Goal: Transaction & Acquisition: Purchase product/service

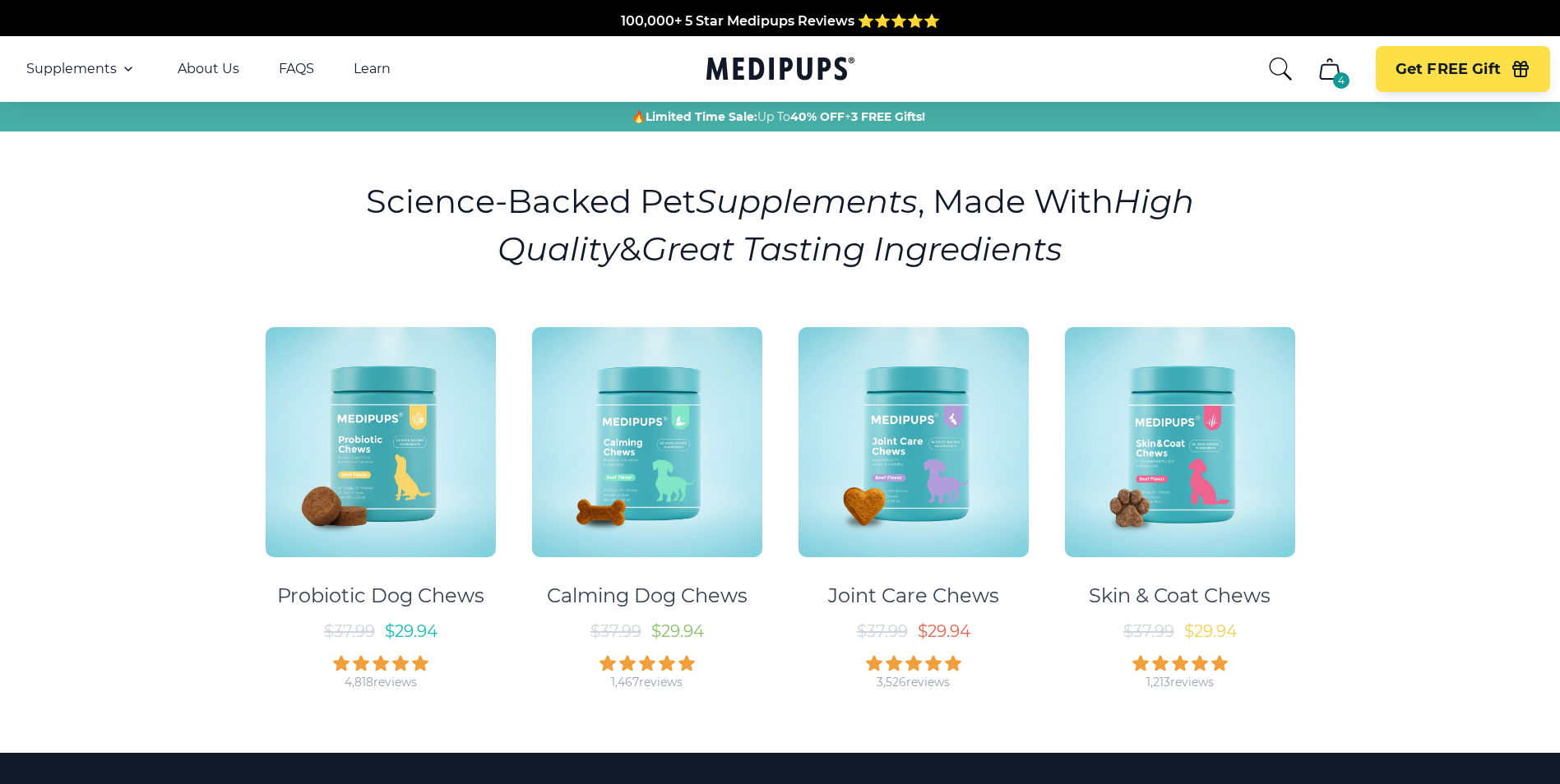
click at [1338, 70] on icon "cart" at bounding box center [1330, 68] width 19 height 20
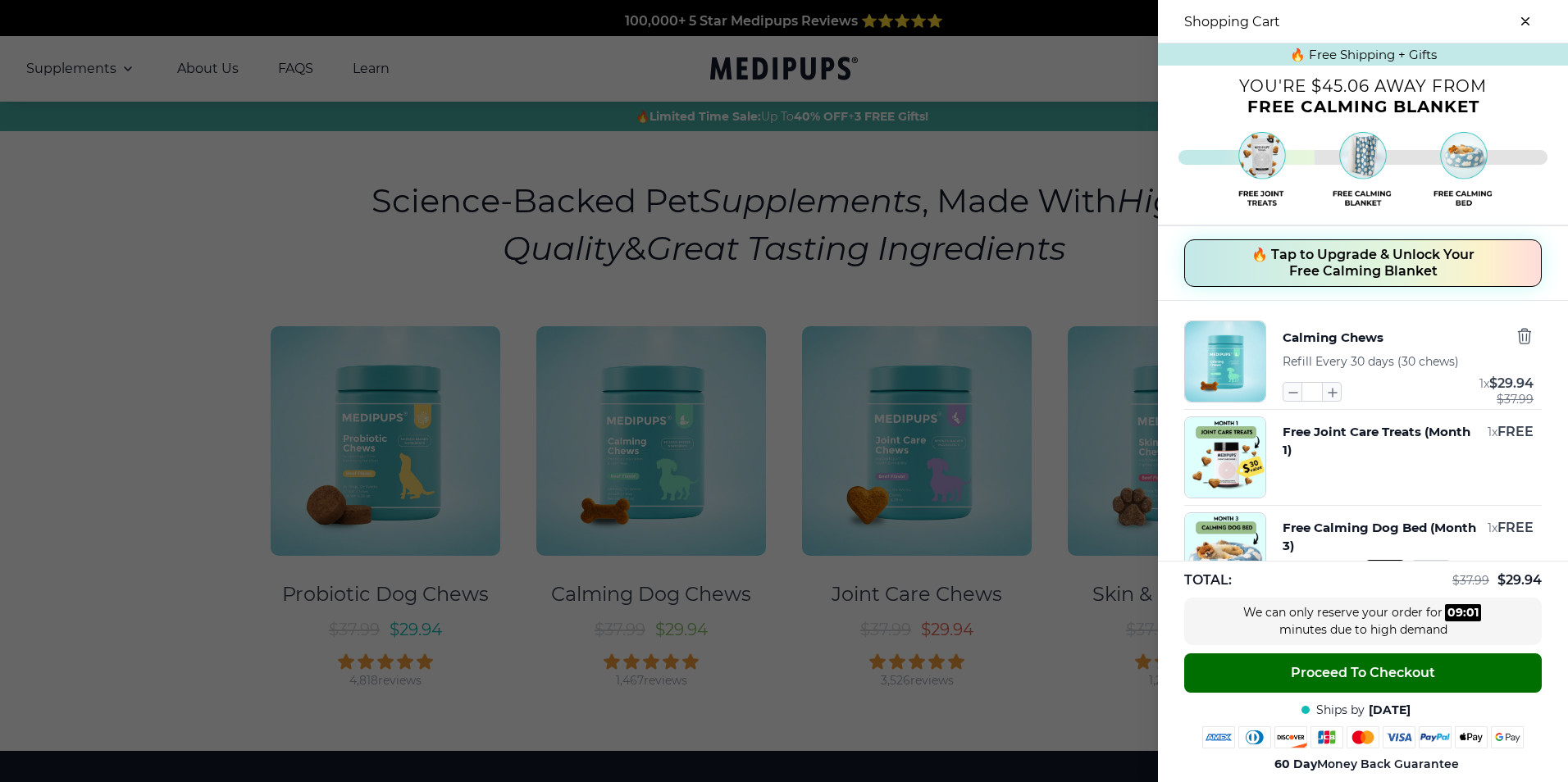
click at [1390, 675] on span "Proceed To Checkout" at bounding box center [1363, 674] width 145 height 17
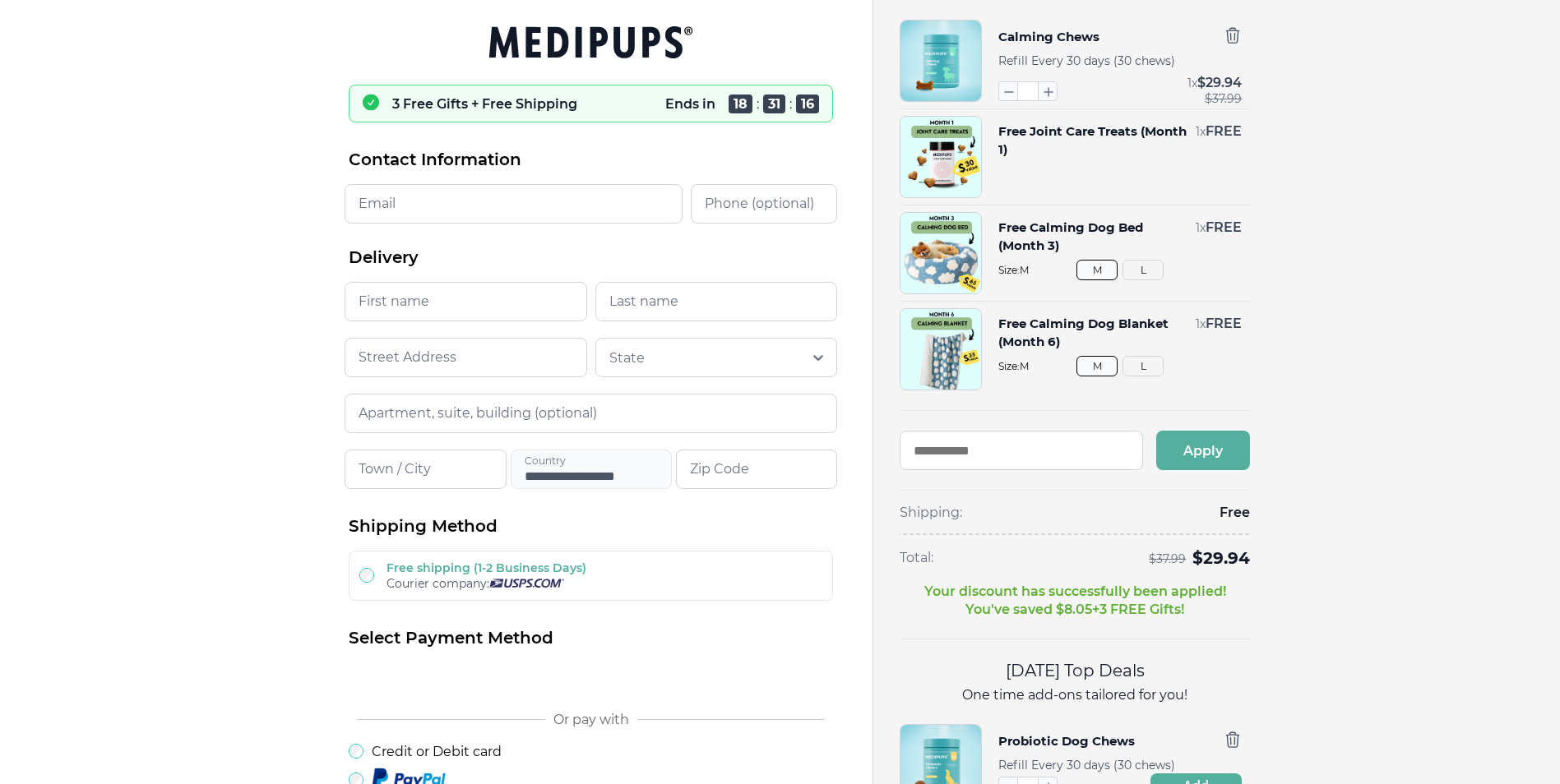
click at [1103, 268] on button "M" at bounding box center [1097, 270] width 41 height 21
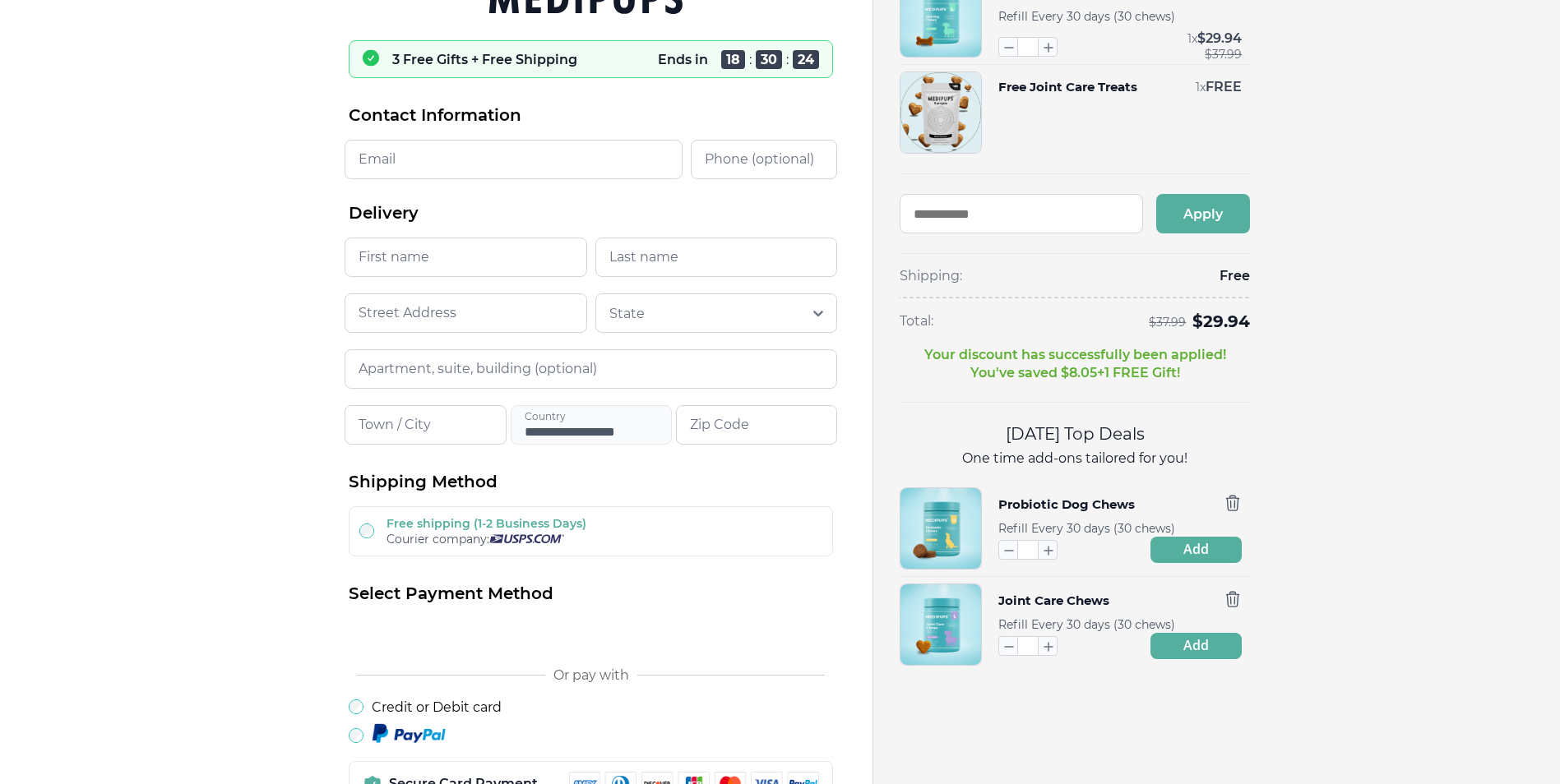
scroll to position [82, 0]
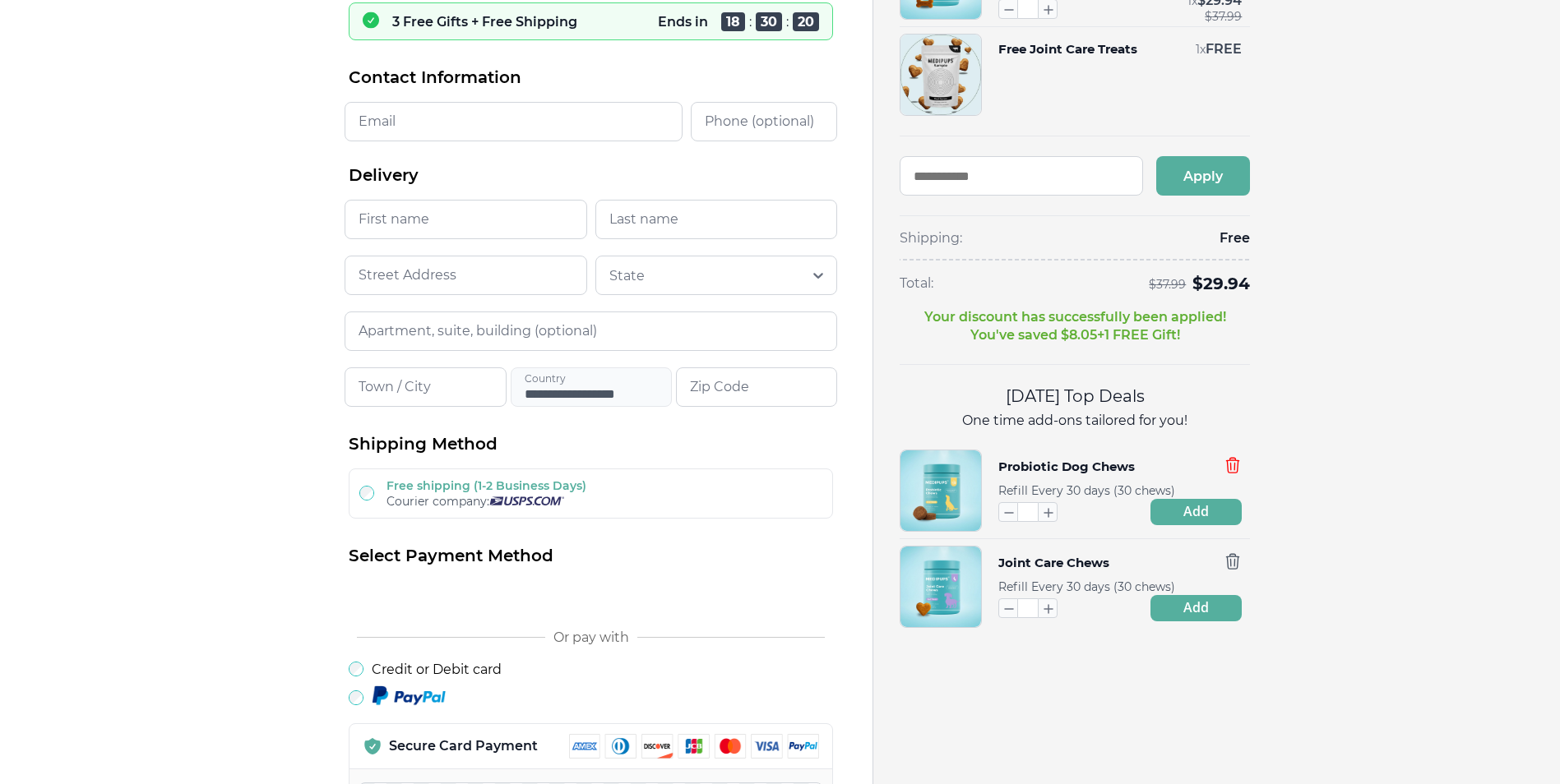
click at [1235, 464] on icon "button" at bounding box center [1232, 465] width 18 height 18
click at [1234, 565] on icon "button" at bounding box center [1232, 561] width 18 height 18
click at [1007, 606] on icon "button" at bounding box center [1008, 608] width 18 height 18
click at [1238, 466] on icon "button" at bounding box center [1233, 466] width 12 height 15
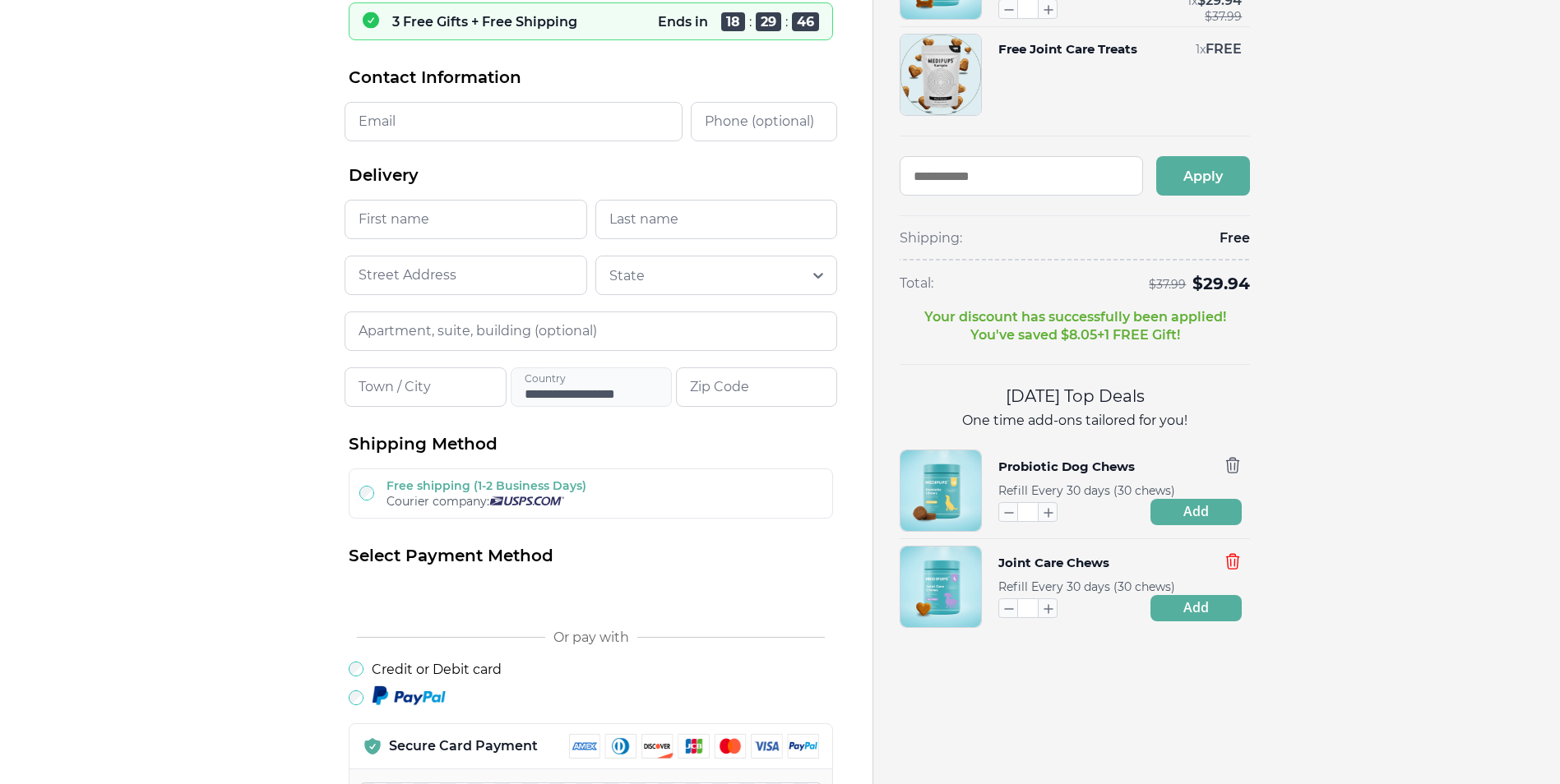
click at [1233, 562] on icon "button" at bounding box center [1232, 561] width 18 height 18
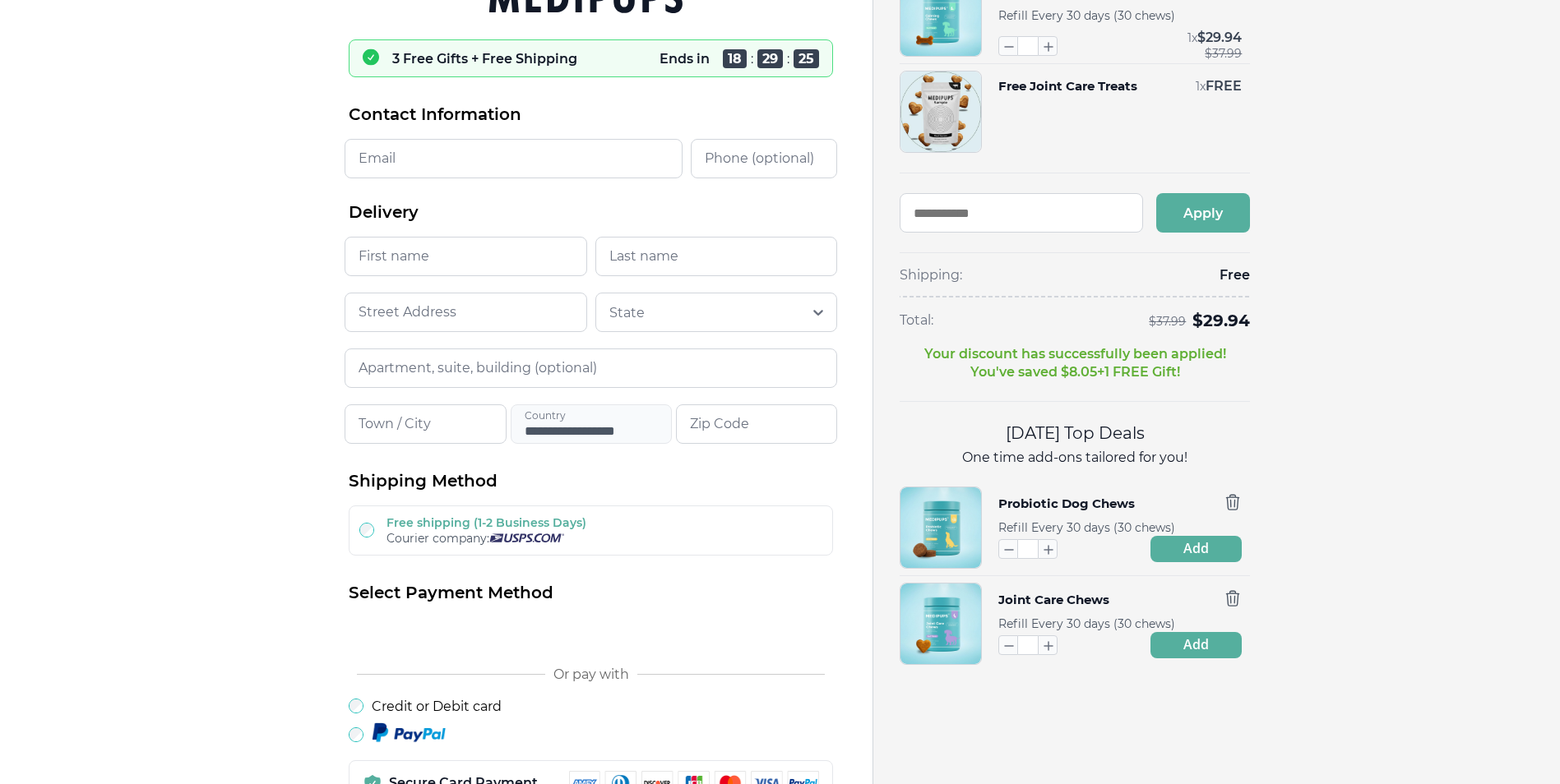
scroll to position [0, 0]
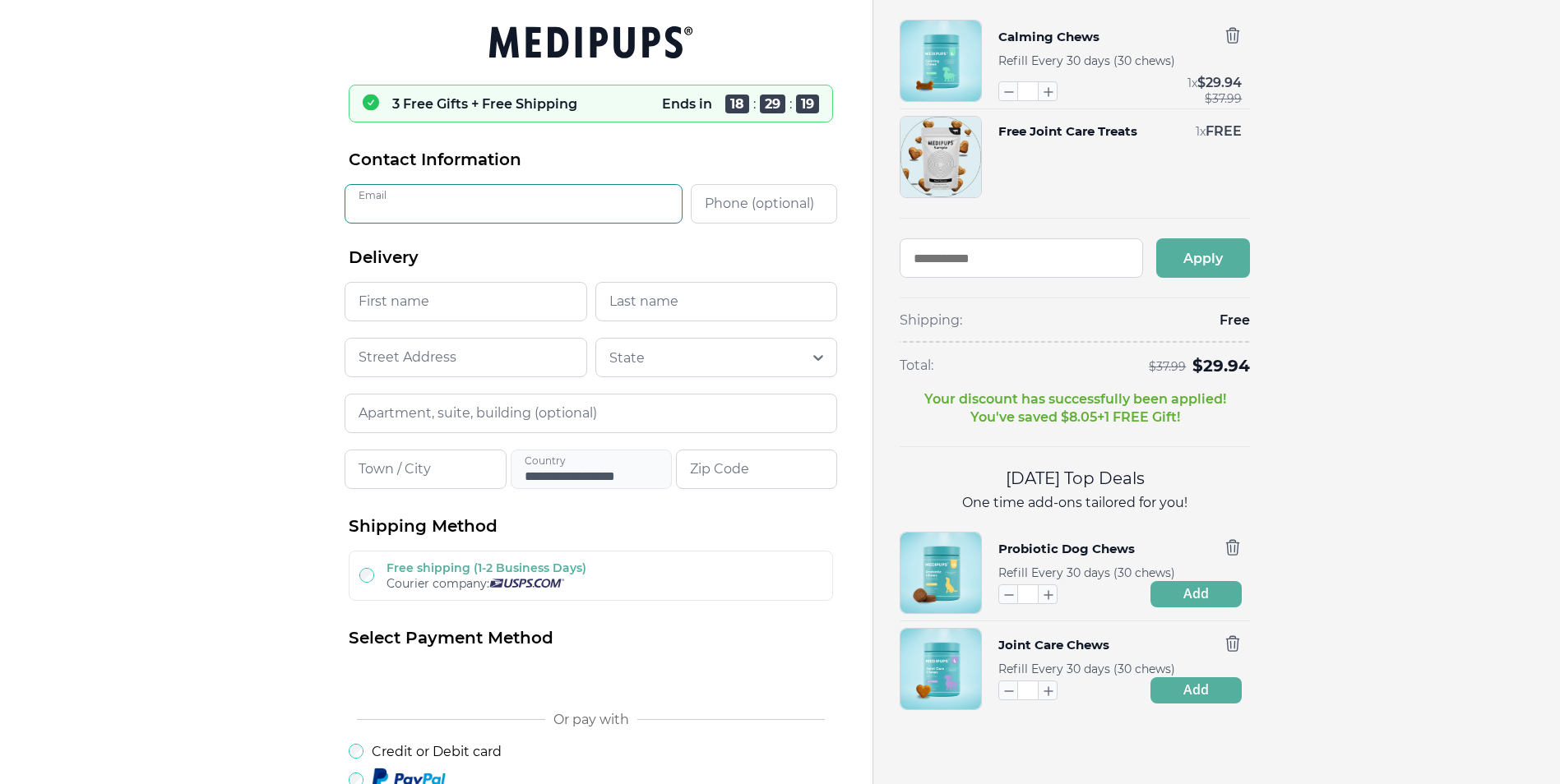
click at [375, 204] on input "Email" at bounding box center [513, 204] width 338 height 39
type input "**********"
type input "*****"
type input "********"
type input "**********"
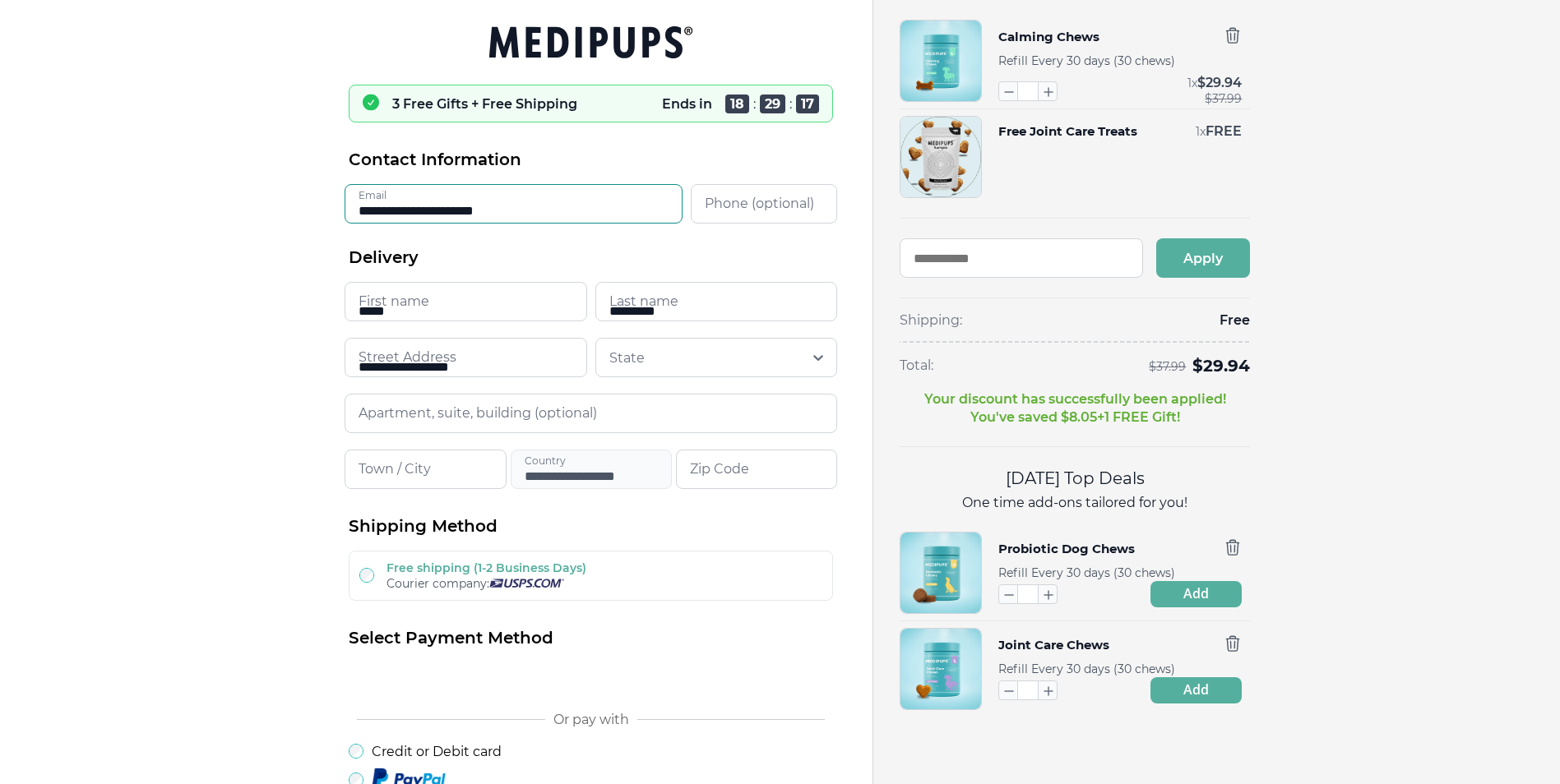
type input "**********"
type input "*****"
click at [1230, 547] on icon "button" at bounding box center [1232, 547] width 18 height 18
click at [1235, 643] on icon "button" at bounding box center [1232, 643] width 18 height 18
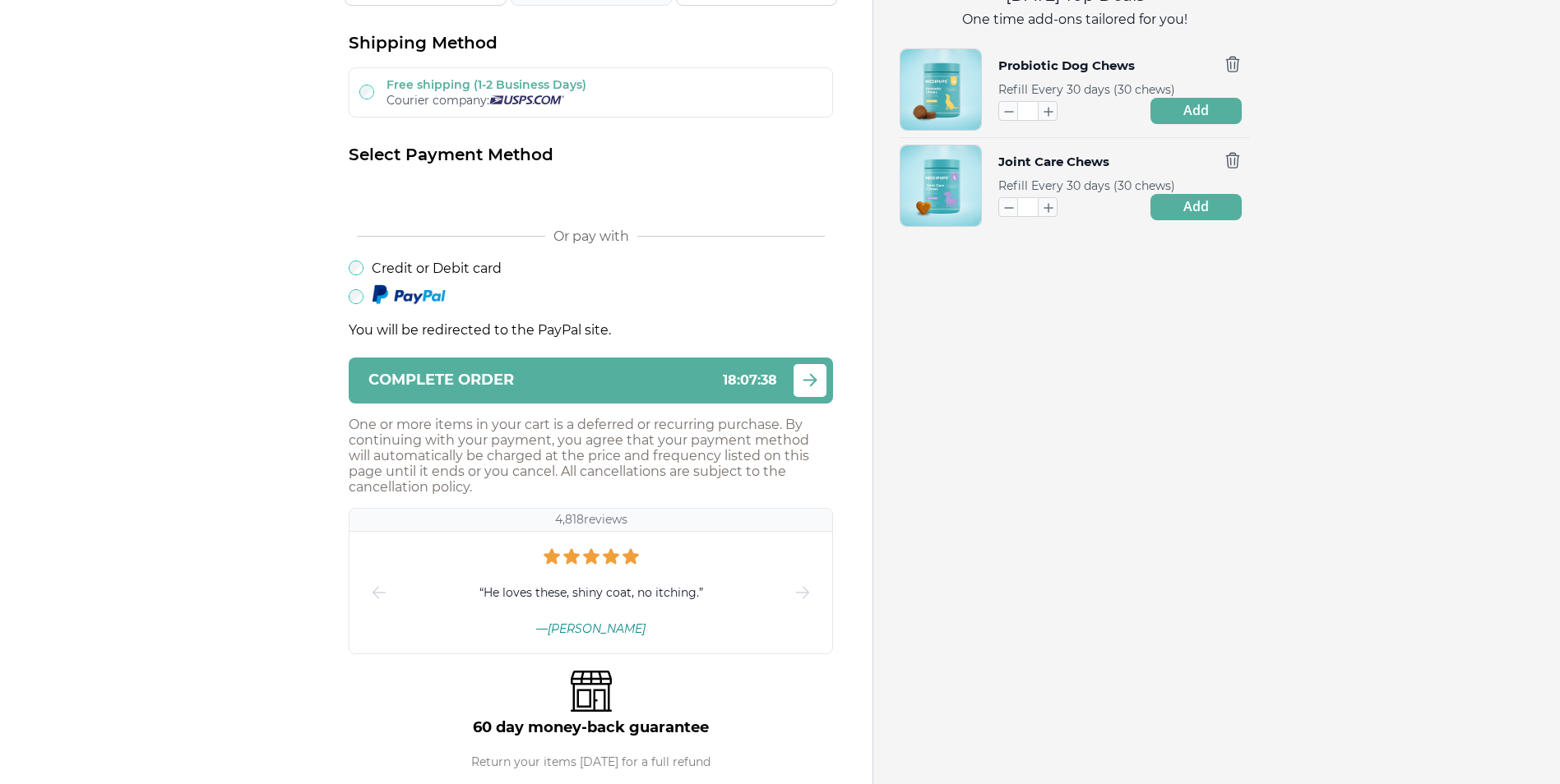
scroll to position [494, 0]
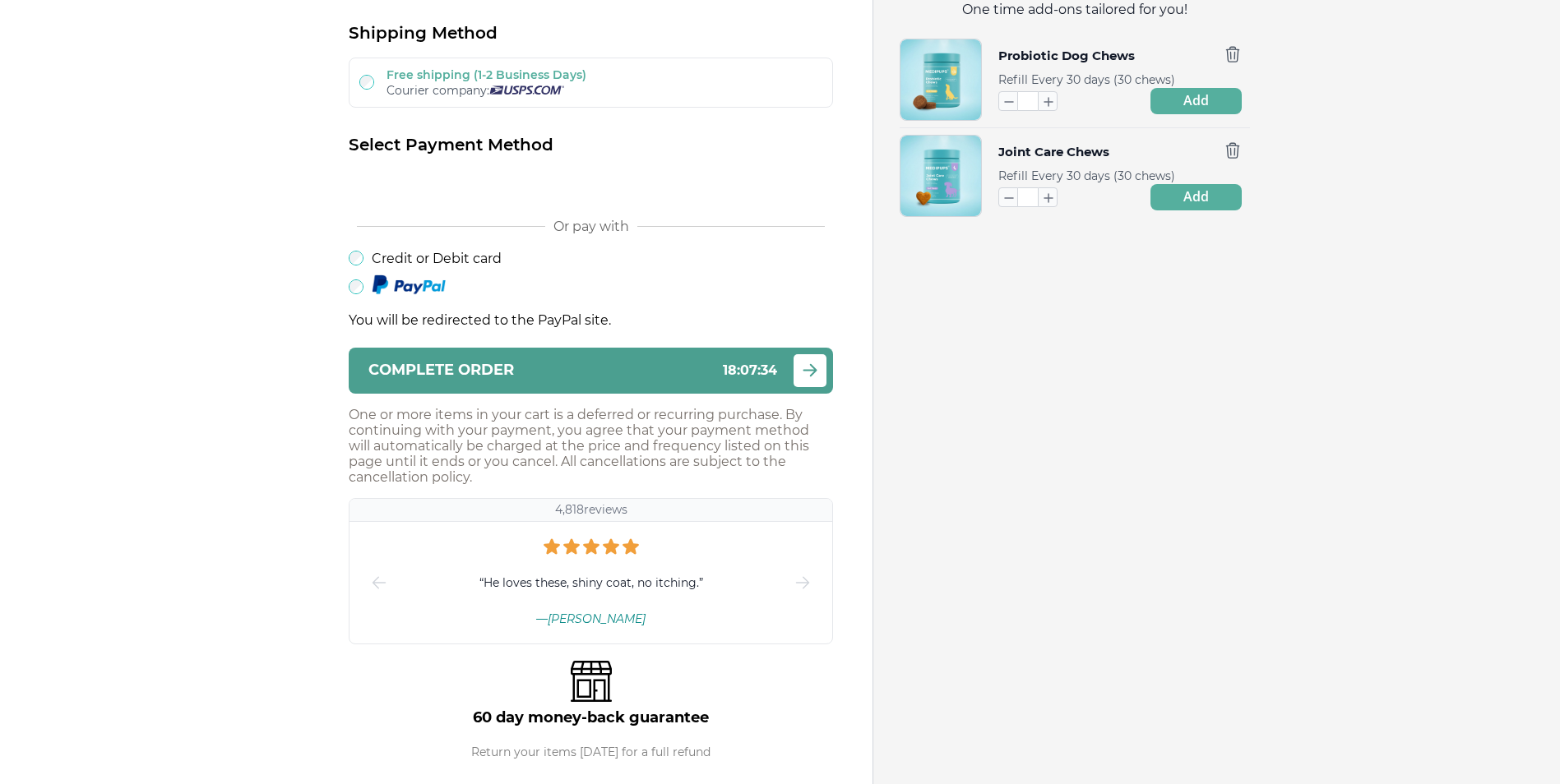
click at [587, 370] on div "Complete order 18 : 07 : 34" at bounding box center [572, 370] width 409 height 16
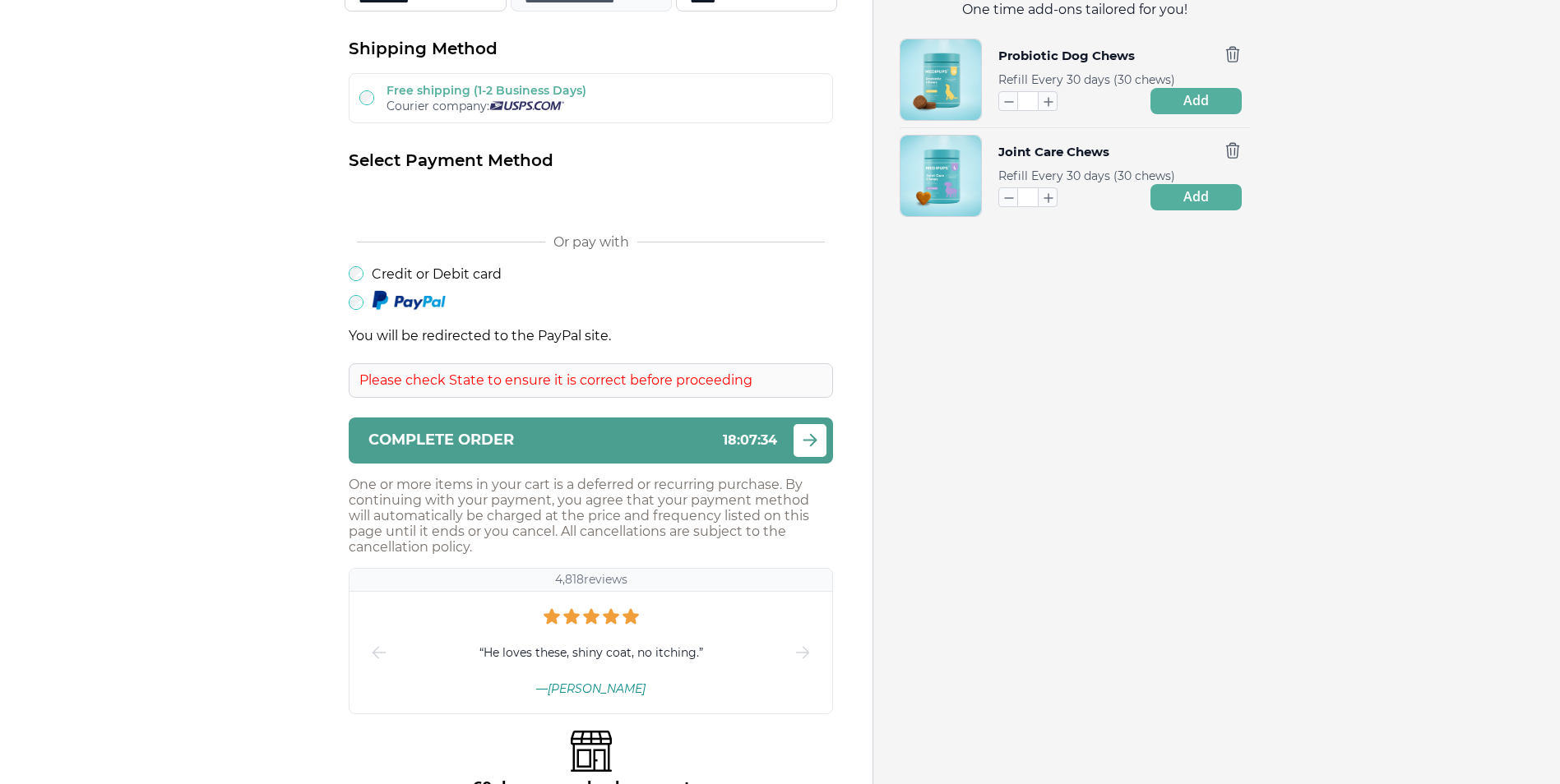
scroll to position [509, 0]
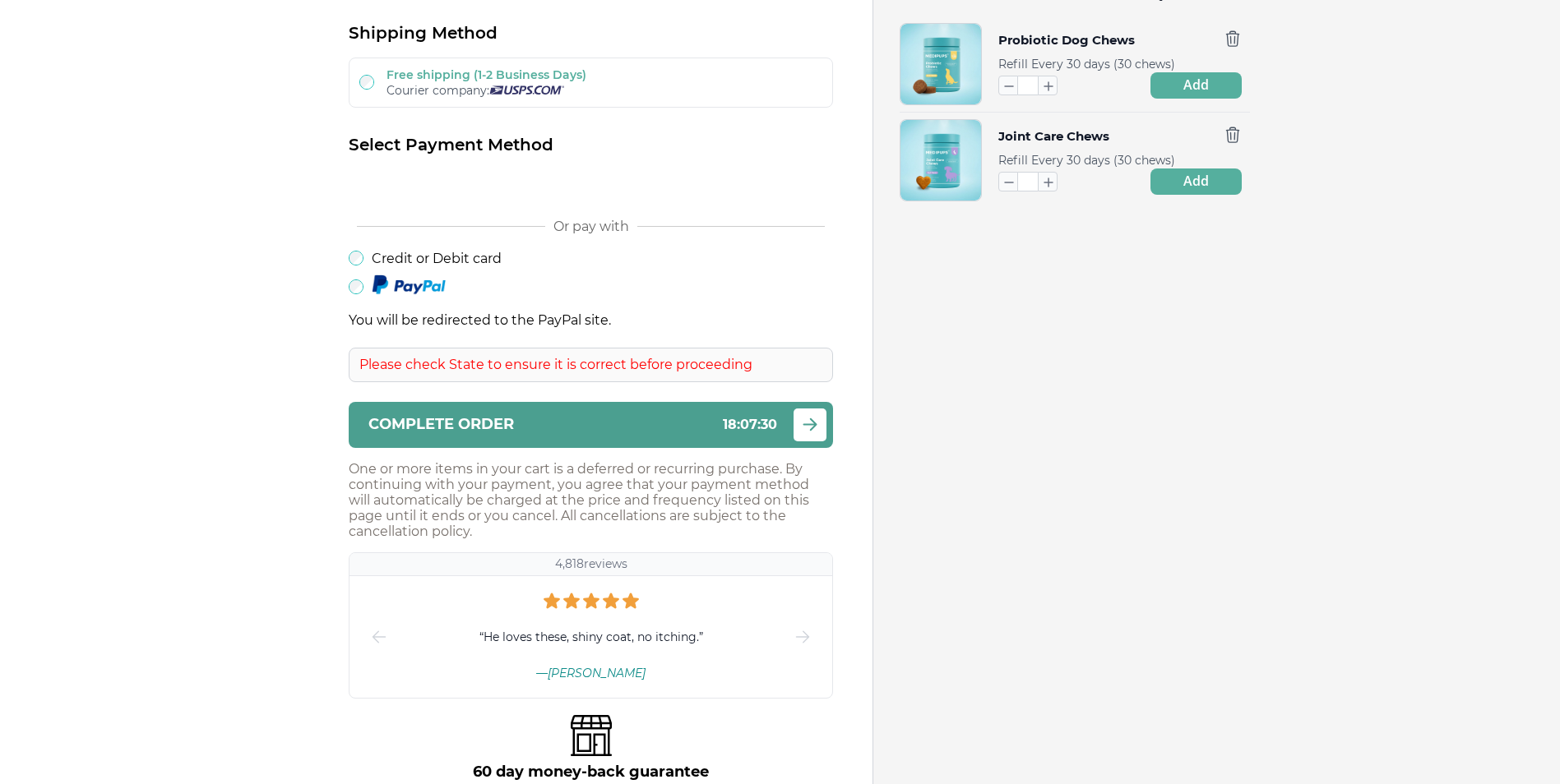
click at [498, 423] on span "Complete order" at bounding box center [440, 424] width 145 height 16
click at [808, 422] on icon "submit" at bounding box center [810, 424] width 20 height 21
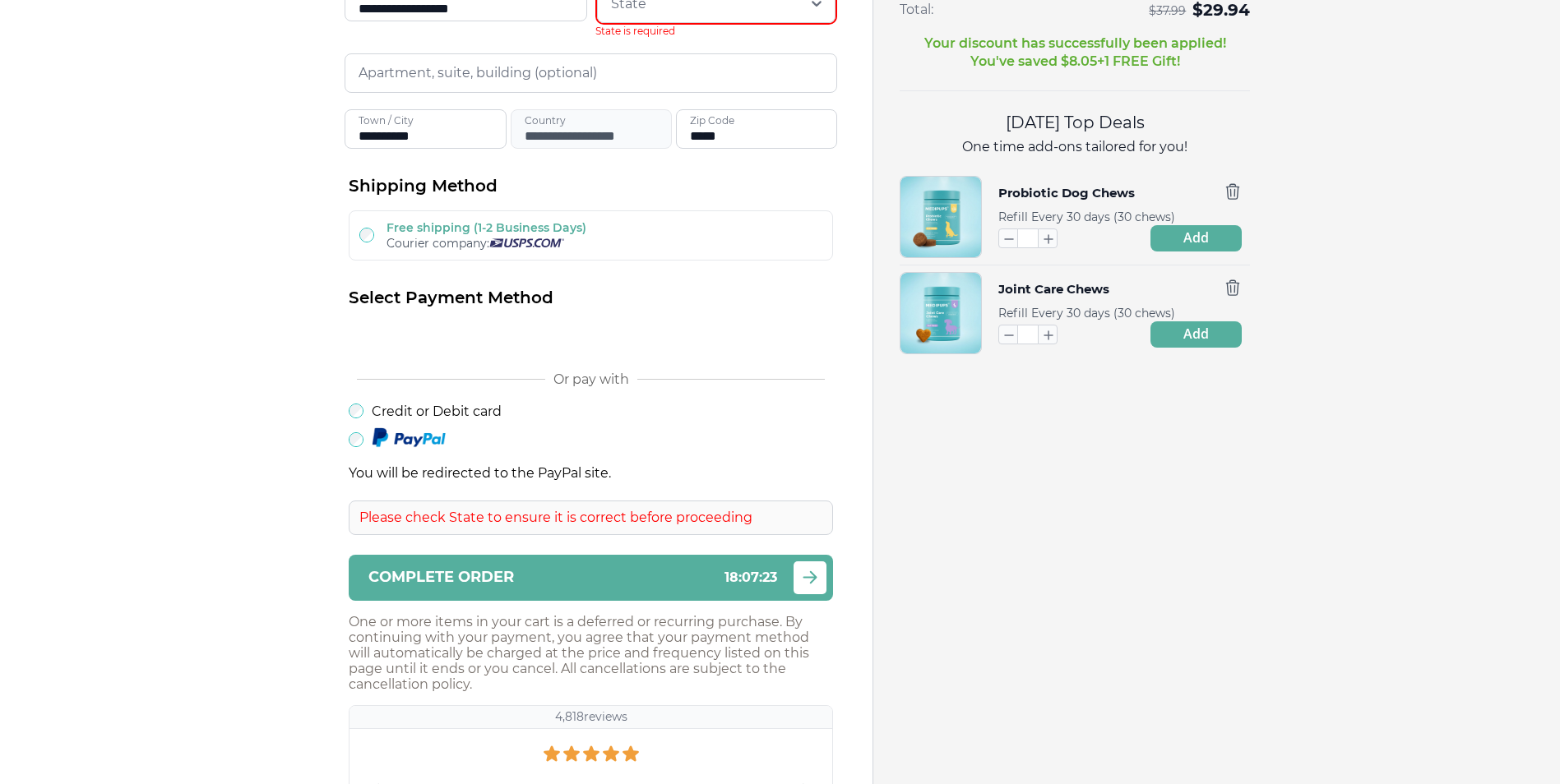
scroll to position [97, 0]
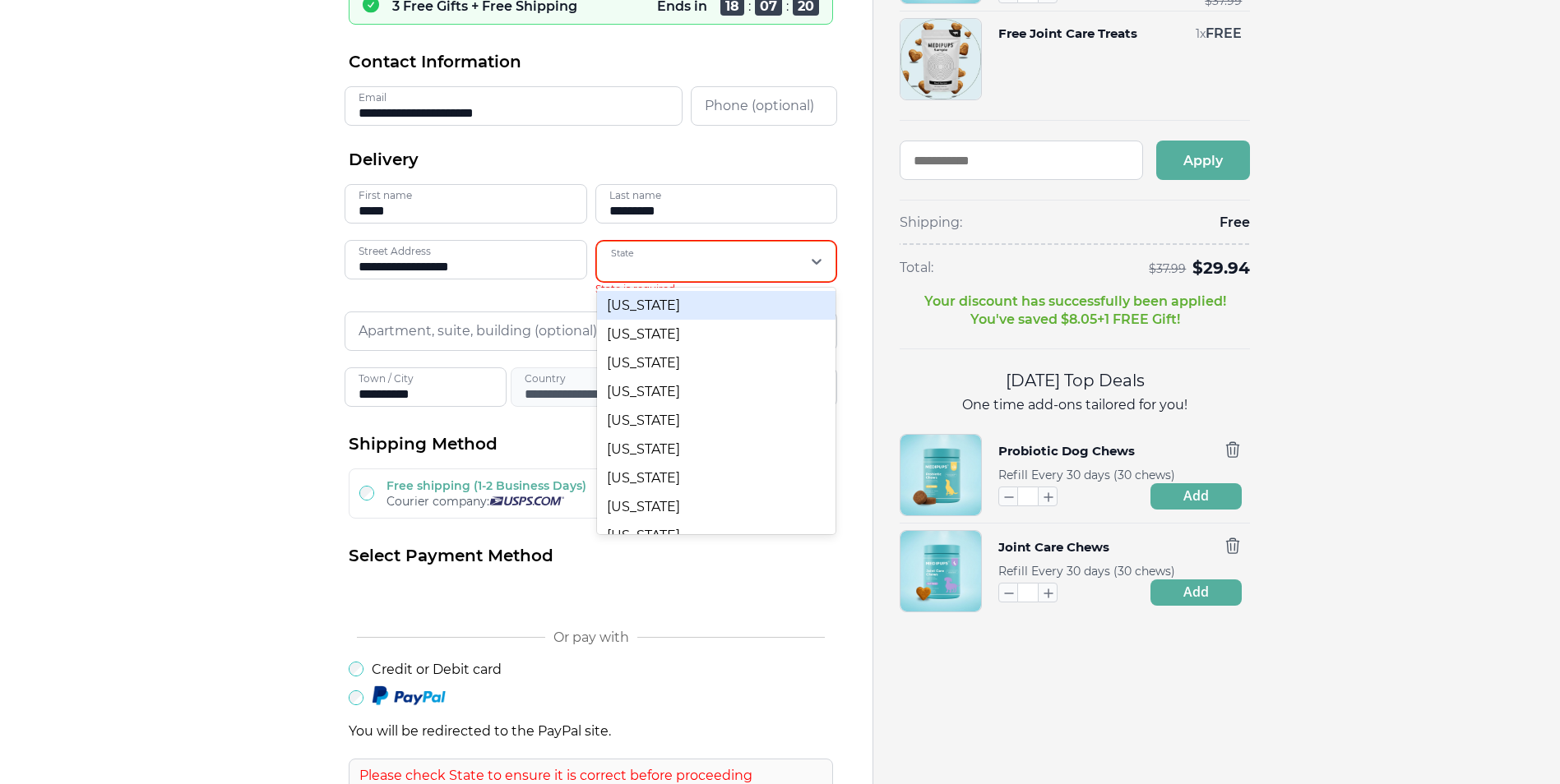
click at [820, 260] on icon at bounding box center [817, 262] width 10 height 6
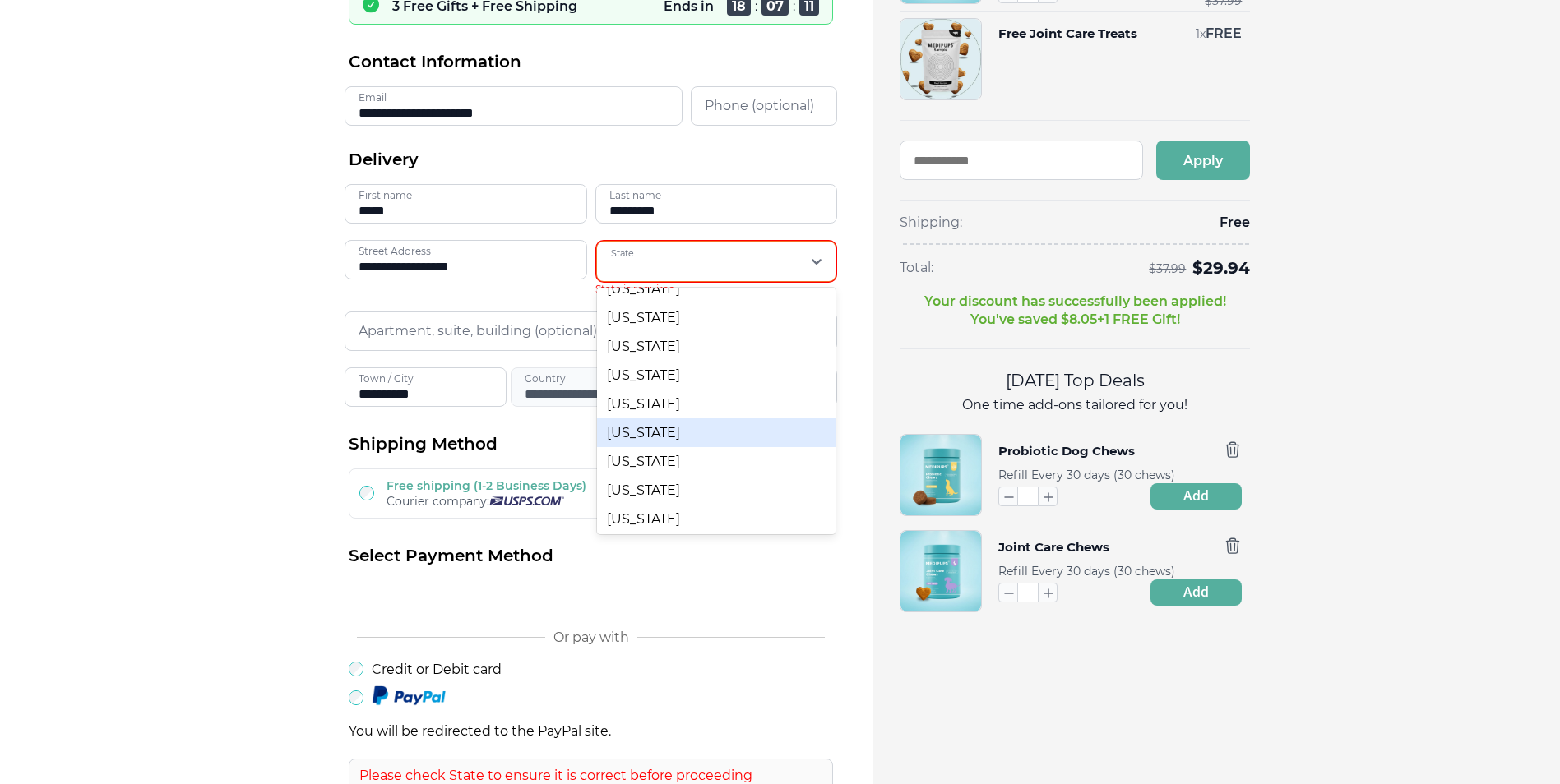
click at [647, 431] on div "North Carolina" at bounding box center [716, 433] width 239 height 29
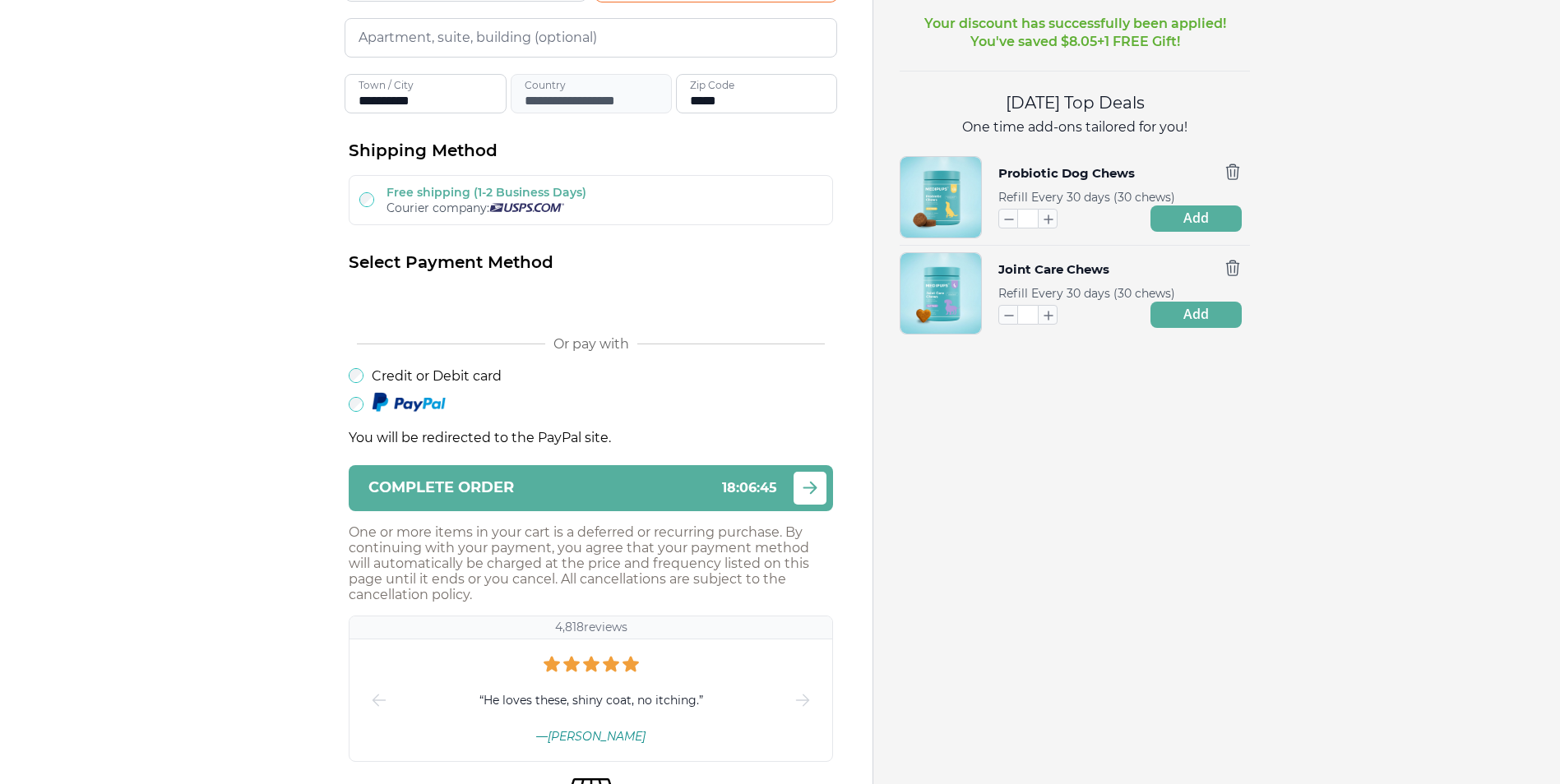
scroll to position [411, 0]
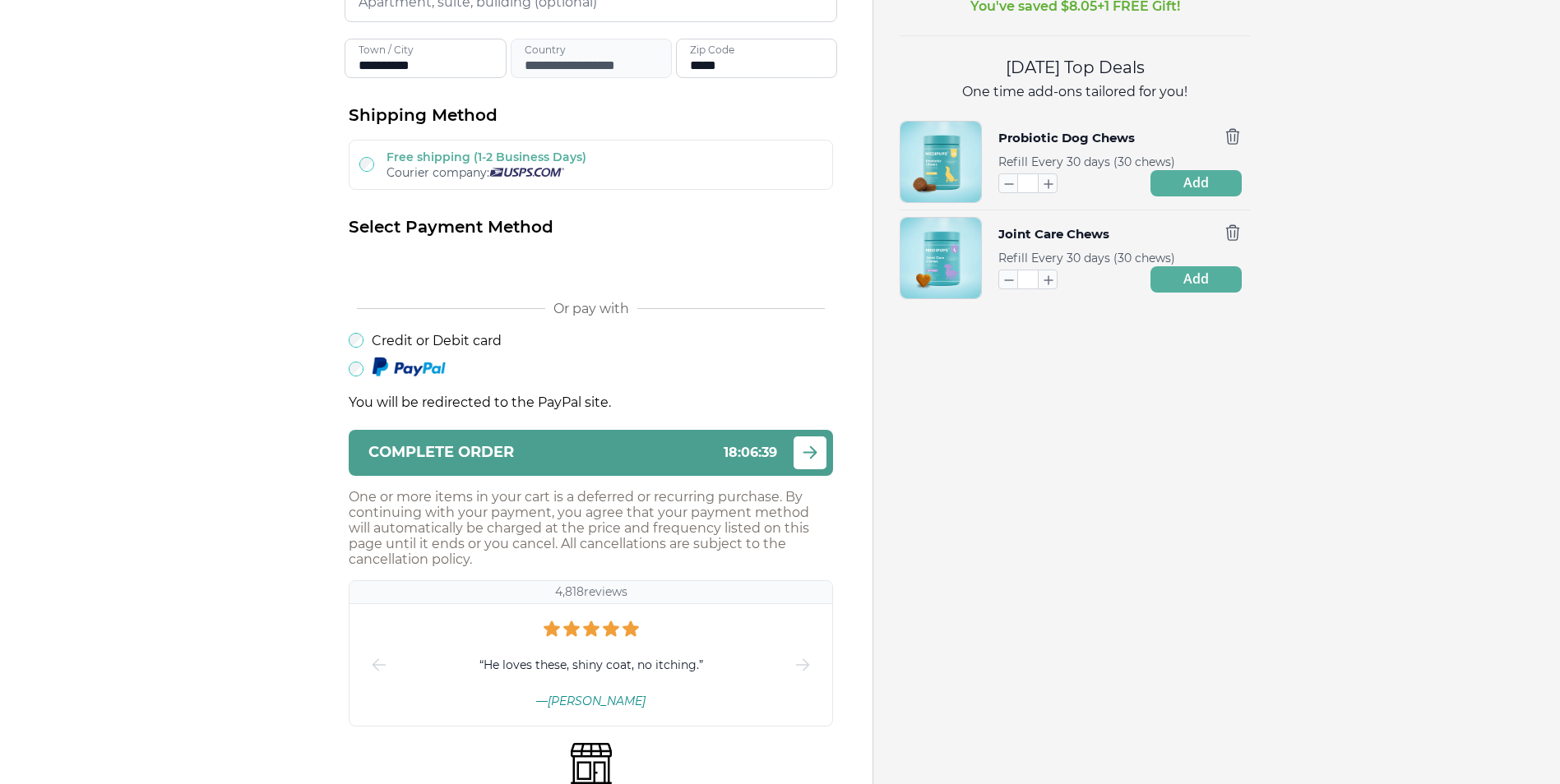
click at [622, 454] on div "Complete order 18 : 06 : 39" at bounding box center [572, 452] width 409 height 16
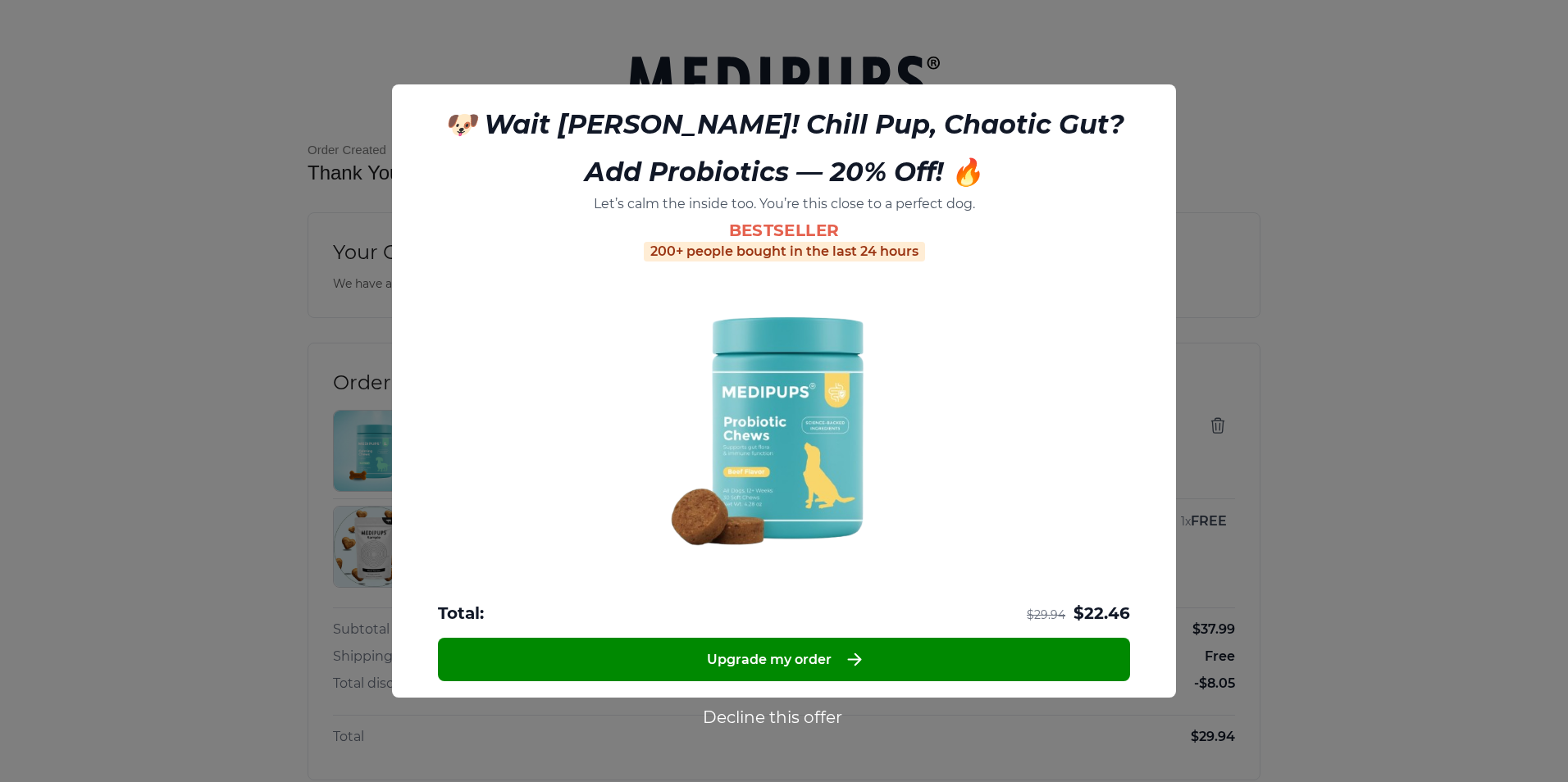
click at [765, 715] on button "Decline this offer" at bounding box center [773, 718] width 150 height 21
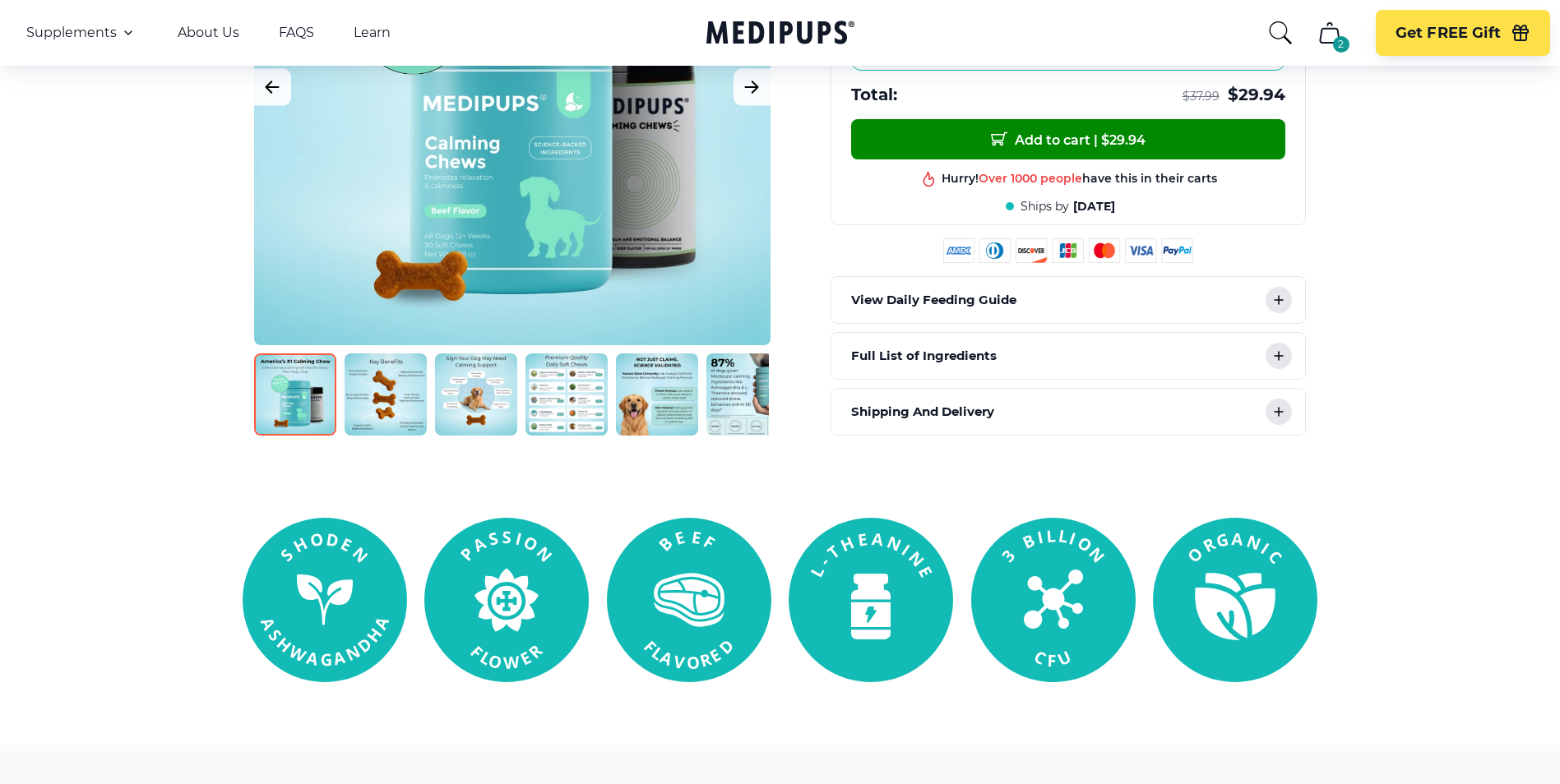
scroll to position [329, 0]
